Goal: Information Seeking & Learning: Learn about a topic

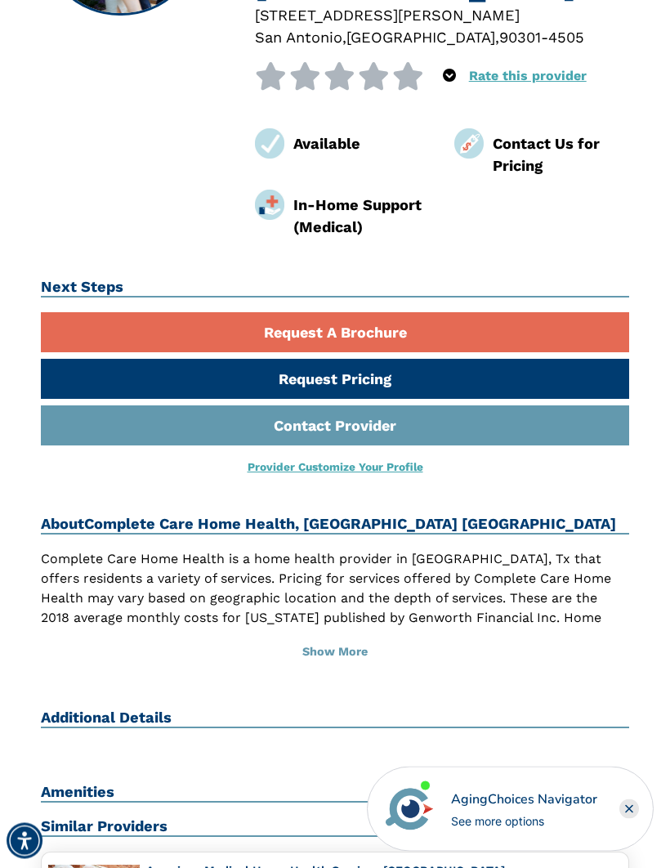
scroll to position [328, 0]
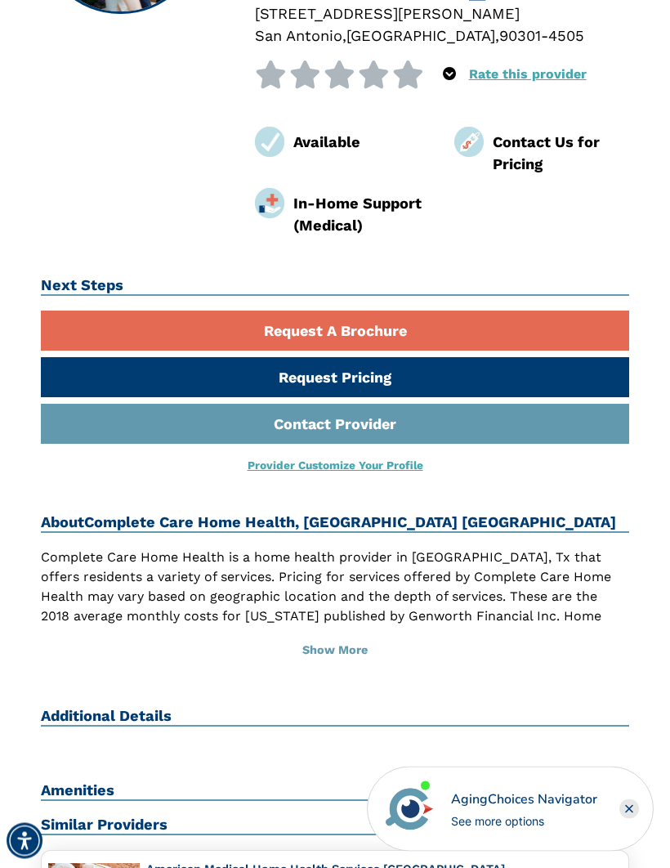
click at [361, 634] on button "Show More" at bounding box center [335, 652] width 589 height 36
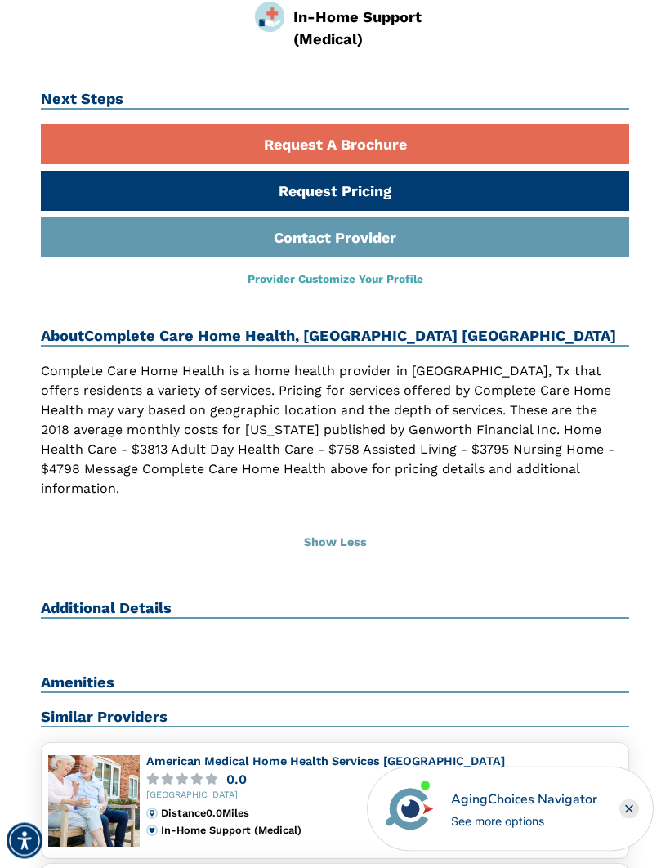
scroll to position [515, 0]
click at [142, 599] on h2 "Additional Details" at bounding box center [335, 609] width 589 height 20
click at [123, 599] on h2 "Additional Details" at bounding box center [335, 609] width 589 height 20
click at [114, 599] on div "Additional Details" at bounding box center [335, 616] width 589 height 34
click at [155, 599] on div "Additional Details" at bounding box center [335, 616] width 589 height 34
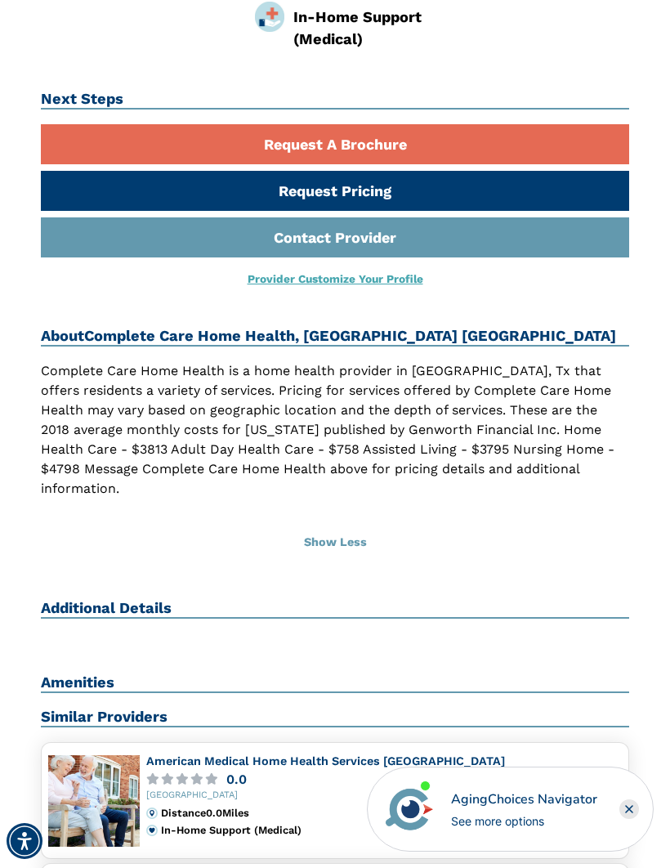
click at [134, 599] on div "Additional Details" at bounding box center [335, 616] width 589 height 34
click at [145, 599] on div "Additional Details" at bounding box center [335, 616] width 589 height 34
click at [125, 542] on div "Complete Care Home Health, [GEOGRAPHIC_DATA] [STREET_ADDRESS][PERSON_NAME]-4505…" at bounding box center [335, 188] width 613 height 1040
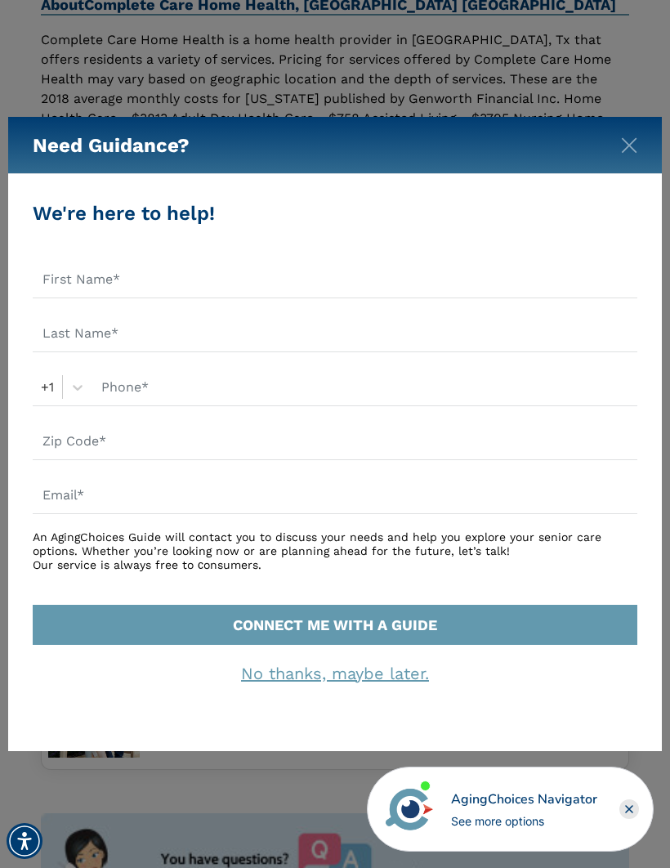
scroll to position [844, 0]
click at [626, 159] on div "Need Guidance?" at bounding box center [335, 145] width 654 height 57
click at [630, 154] on img "Close" at bounding box center [629, 145] width 16 height 16
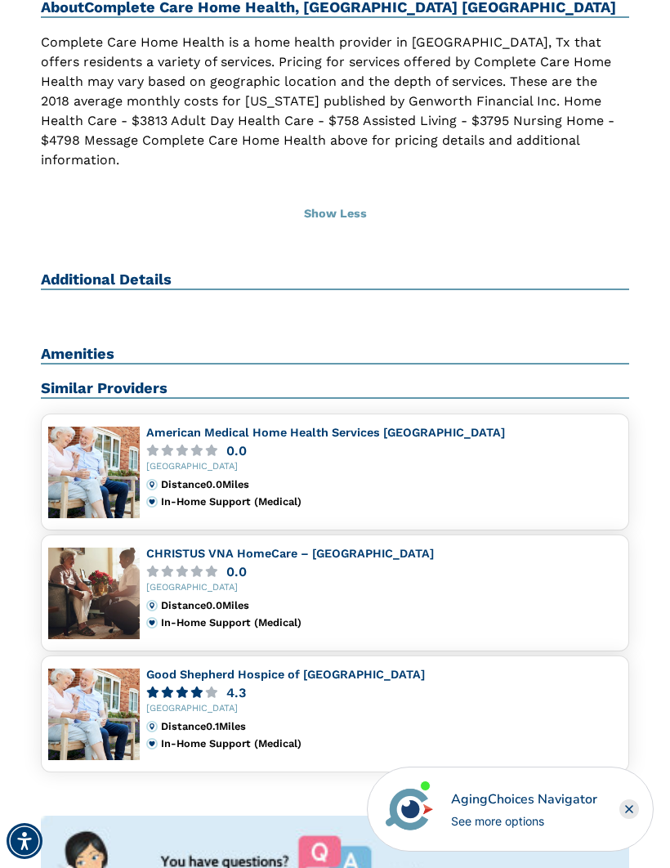
click at [642, 158] on div "Home Search Complete Care Home Health Complete Care Home Health, [GEOGRAPHIC_DA…" at bounding box center [335, 128] width 646 height 1683
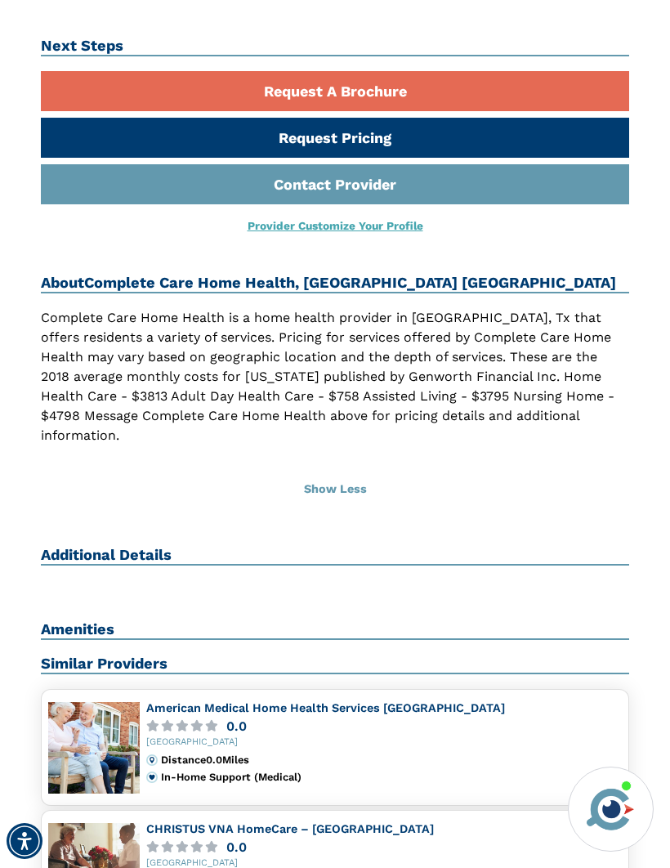
scroll to position [572, 0]
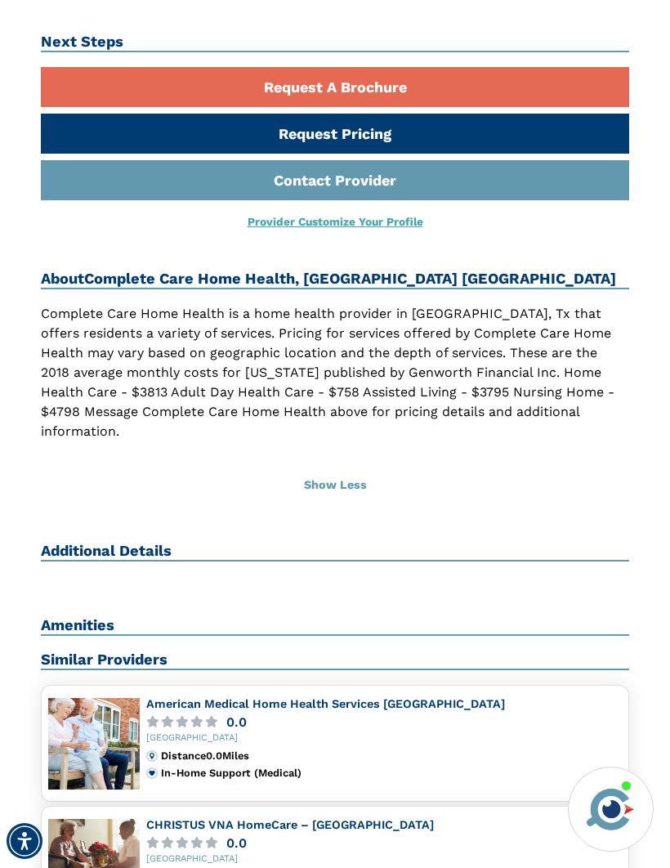
click at [134, 542] on h2 "Additional Details" at bounding box center [335, 552] width 589 height 20
click at [133, 542] on div "Additional Details" at bounding box center [335, 559] width 589 height 34
click at [96, 617] on div "Amenities" at bounding box center [335, 634] width 589 height 34
click at [149, 651] on h2 "Similar Providers" at bounding box center [335, 661] width 589 height 20
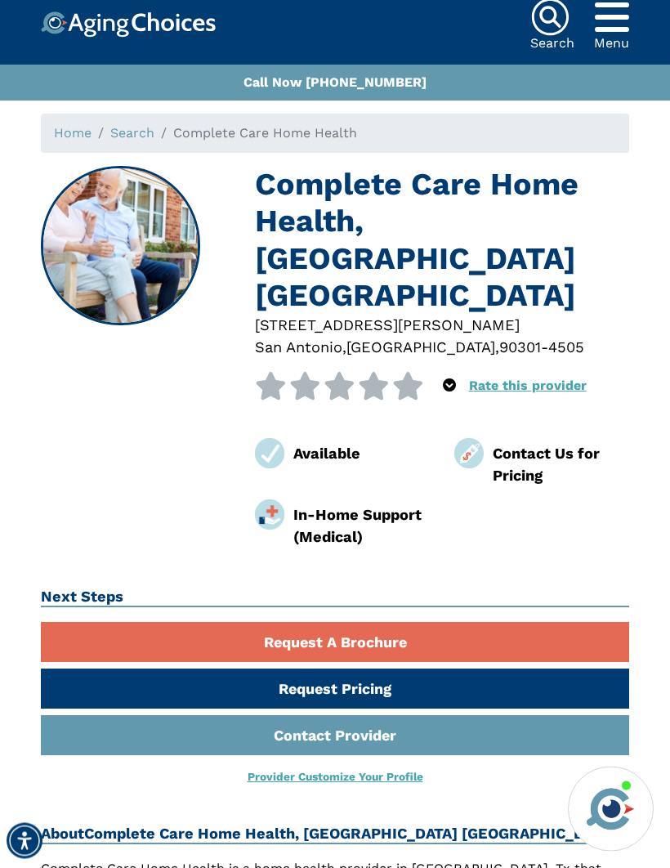
scroll to position [0, 0]
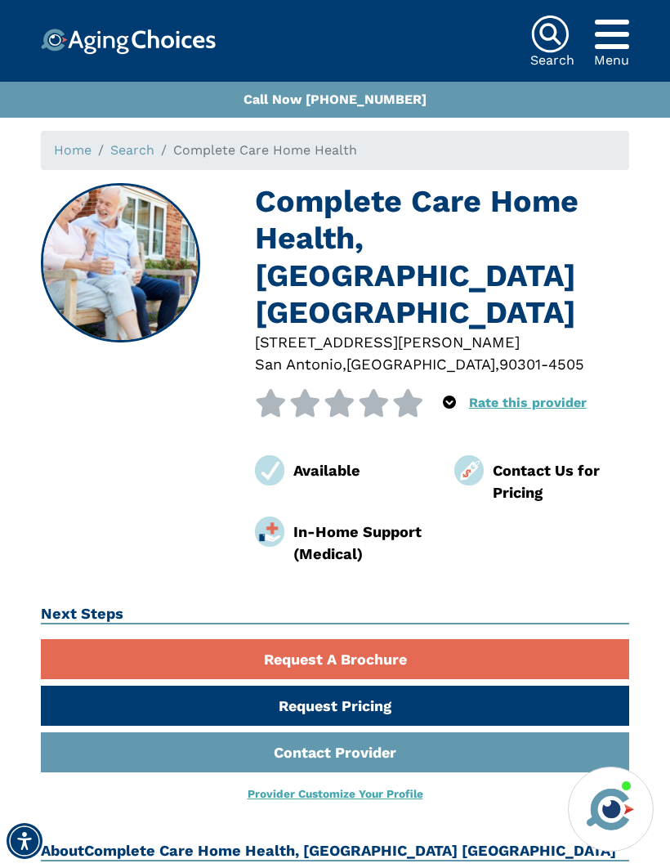
click at [620, 36] on icon "Popover trigger" at bounding box center [612, 34] width 34 height 39
